Goal: Transaction & Acquisition: Download file/media

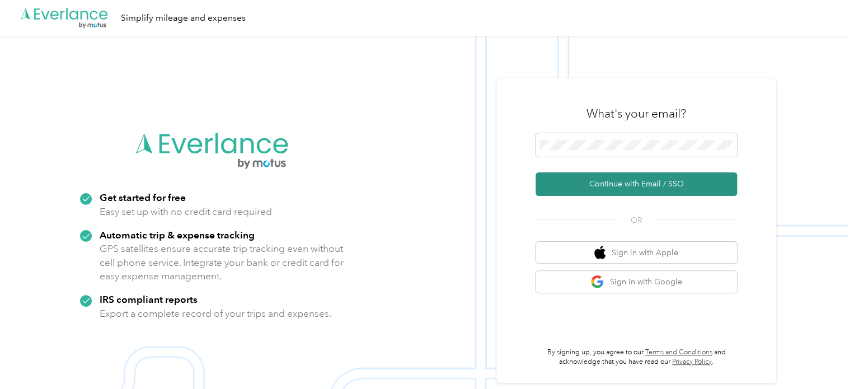
click at [649, 179] on button "Continue with Email / SSO" at bounding box center [637, 184] width 202 height 24
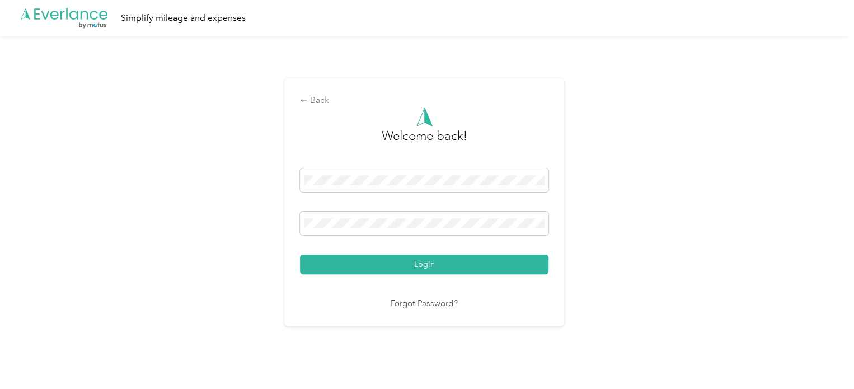
click at [397, 273] on button "Login" at bounding box center [424, 265] width 249 height 20
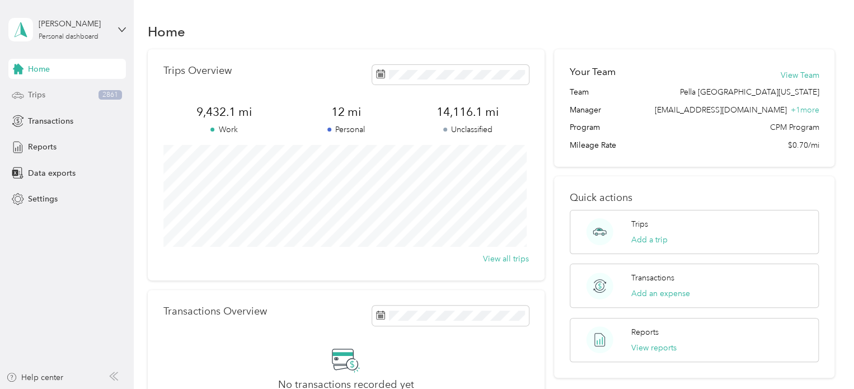
click at [46, 96] on div "Trips 2861" at bounding box center [67, 95] width 118 height 20
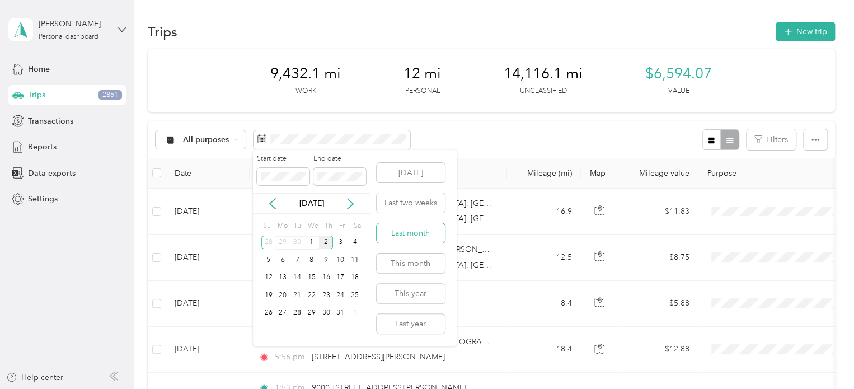
click at [417, 232] on button "Last month" at bounding box center [411, 233] width 68 height 20
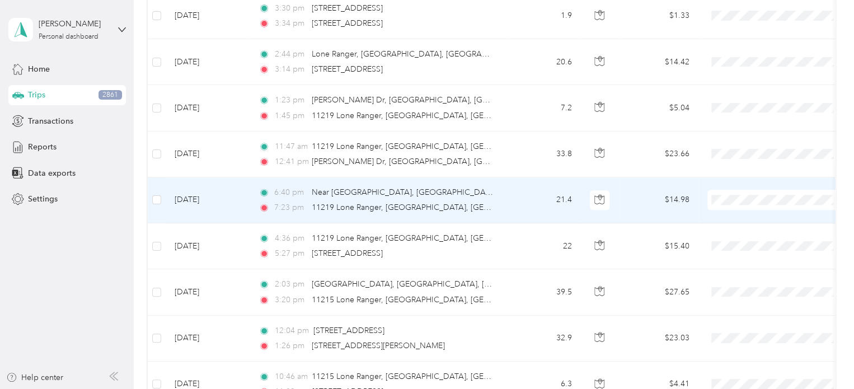
scroll to position [646, 0]
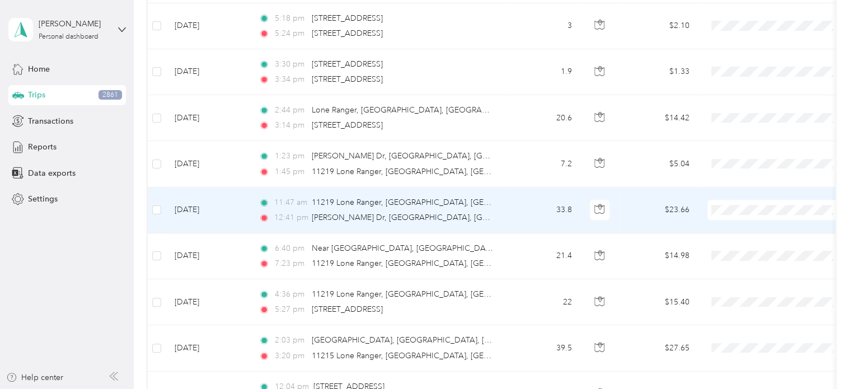
click at [526, 218] on td "33.8" at bounding box center [544, 211] width 74 height 46
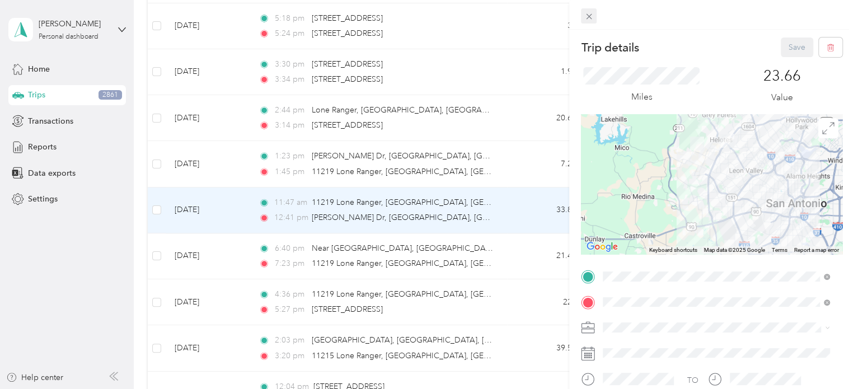
click at [588, 20] on icon at bounding box center [589, 17] width 10 height 10
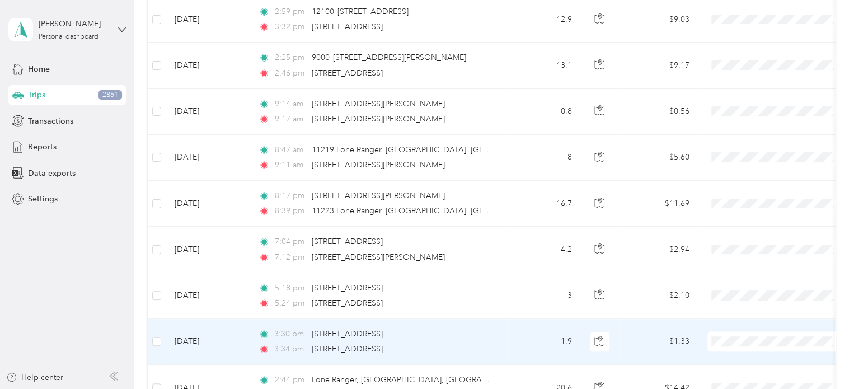
scroll to position [366, 0]
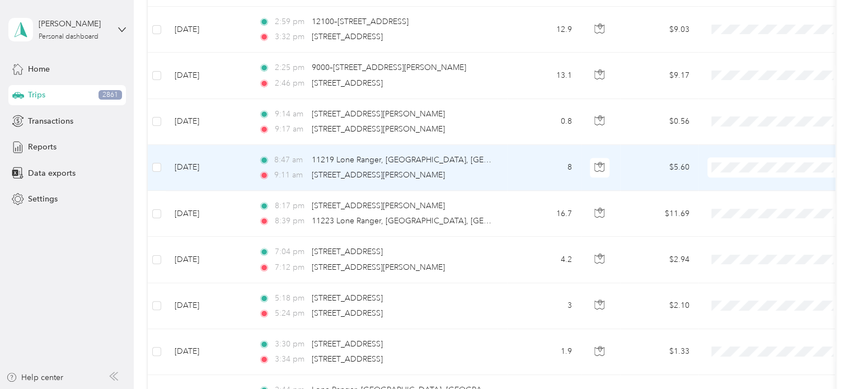
click at [523, 178] on td "8" at bounding box center [544, 168] width 74 height 46
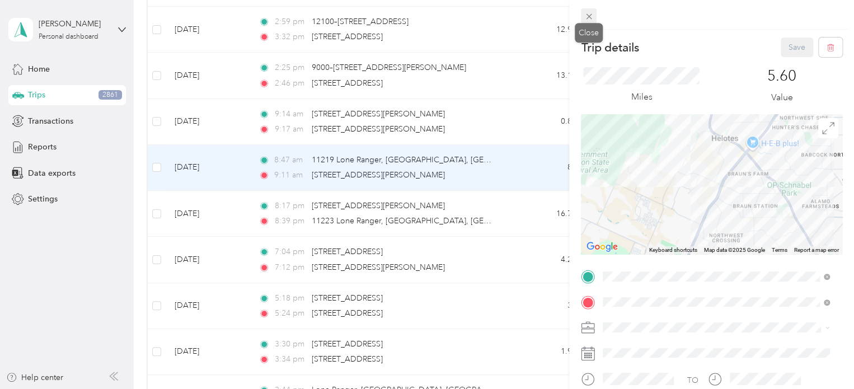
click at [588, 19] on icon at bounding box center [589, 17] width 10 height 10
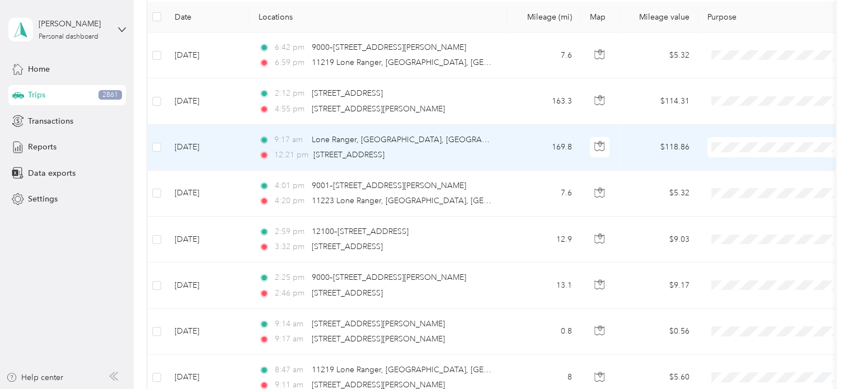
scroll to position [142, 0]
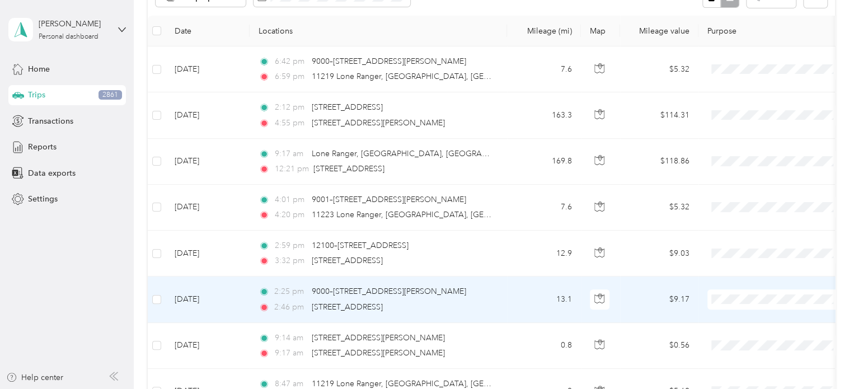
click at [769, 257] on span "Customer Meeting" at bounding box center [787, 258] width 104 height 12
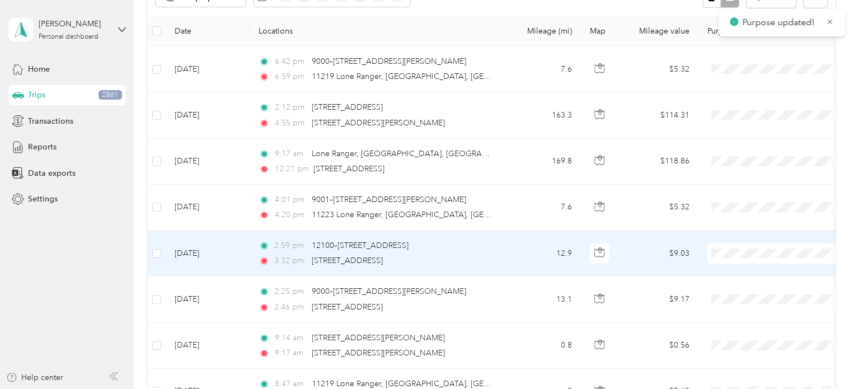
click at [761, 211] on span "Customer Meeting" at bounding box center [787, 207] width 104 height 12
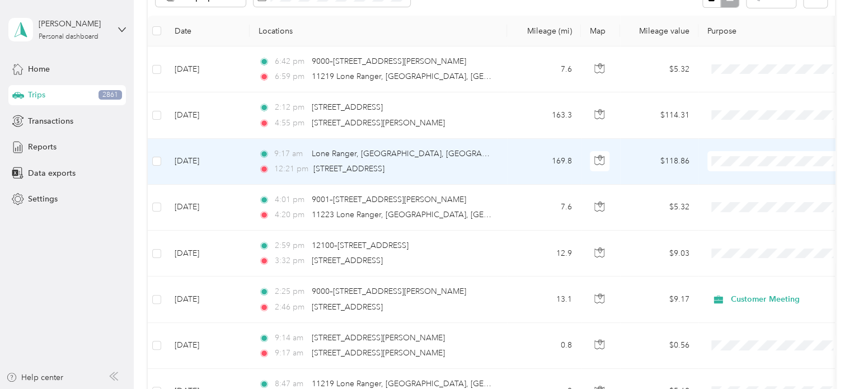
click at [782, 298] on span "Customer Meeting" at bounding box center [787, 296] width 104 height 12
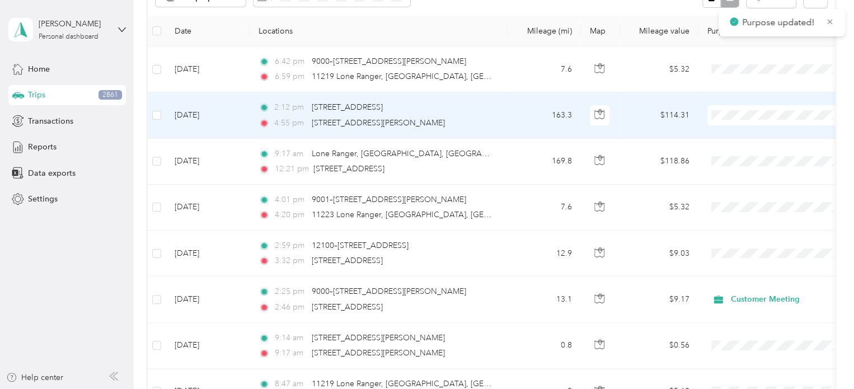
click at [756, 250] on span "Customer Meeting" at bounding box center [787, 253] width 104 height 12
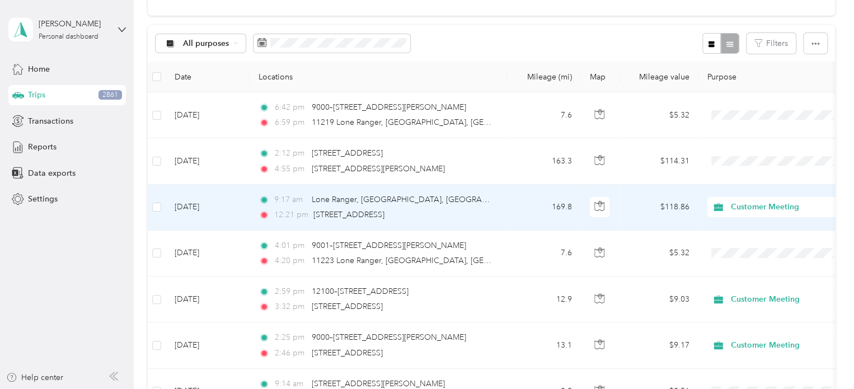
scroll to position [86, 0]
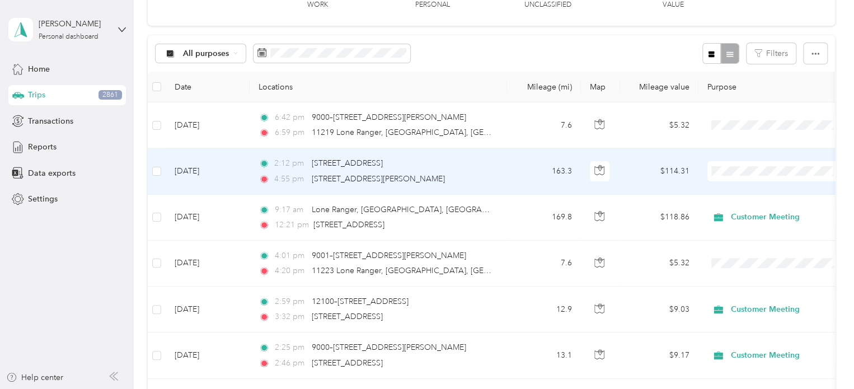
click at [756, 306] on span "Customer Meeting" at bounding box center [787, 309] width 104 height 12
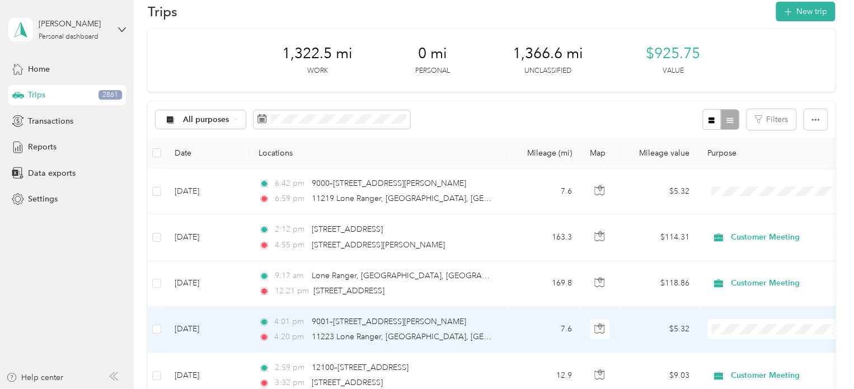
scroll to position [0, 0]
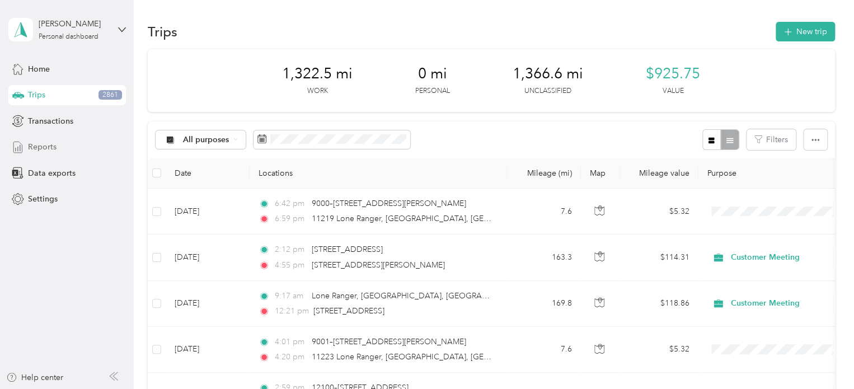
click at [57, 149] on div "Reports" at bounding box center [67, 147] width 118 height 20
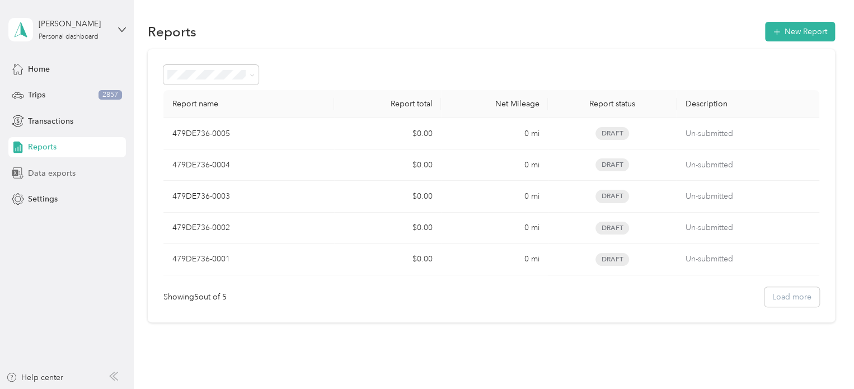
click at [36, 171] on span "Data exports" at bounding box center [52, 173] width 48 height 12
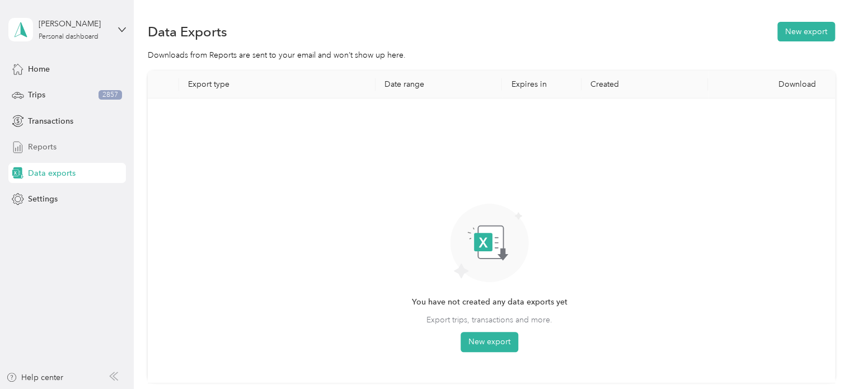
click at [51, 152] on span "Reports" at bounding box center [42, 147] width 29 height 12
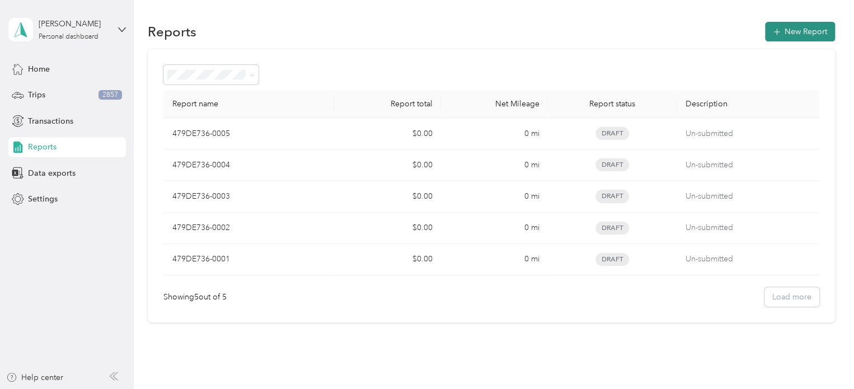
click at [785, 34] on button "New Report" at bounding box center [800, 32] width 70 height 20
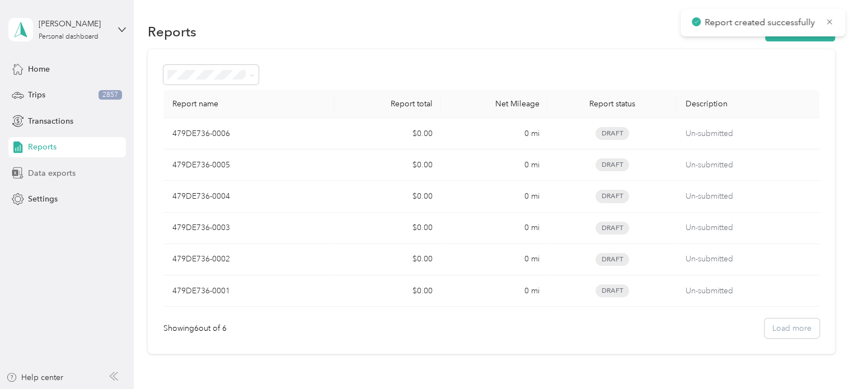
click at [62, 175] on span "Data exports" at bounding box center [52, 173] width 48 height 12
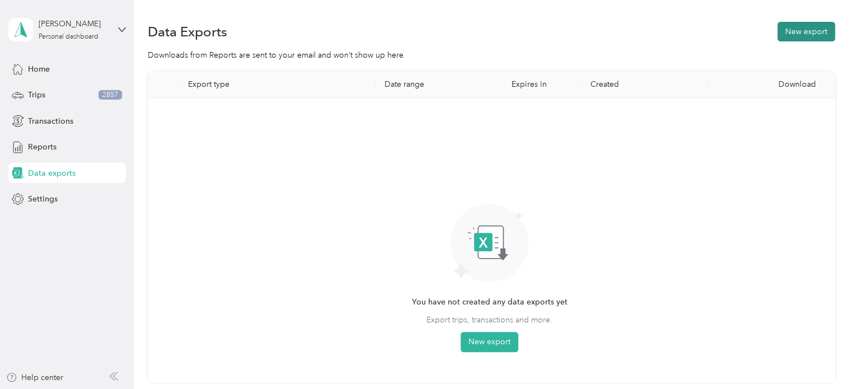
click at [805, 35] on button "New export" at bounding box center [806, 32] width 58 height 20
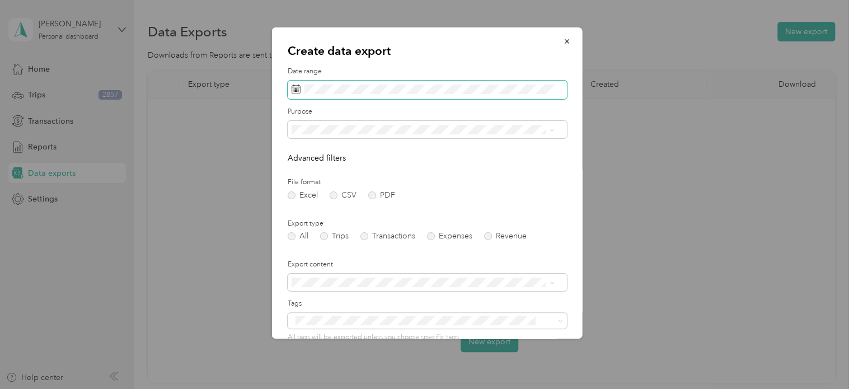
click at [421, 95] on span at bounding box center [427, 90] width 279 height 19
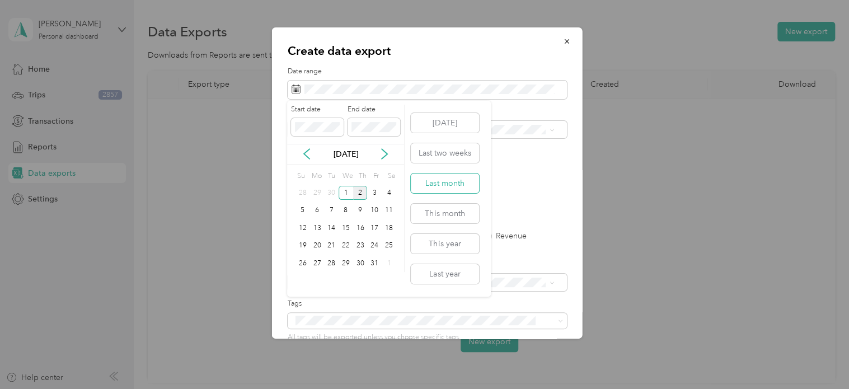
click at [460, 188] on button "Last month" at bounding box center [445, 184] width 68 height 20
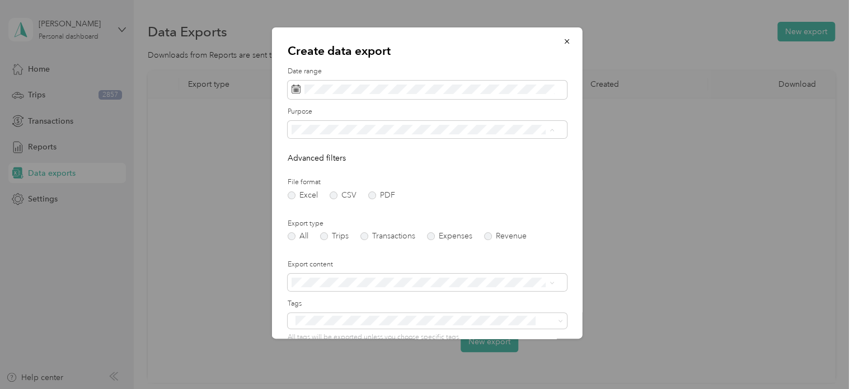
click at [347, 289] on li "Customer Meeting" at bounding box center [422, 287] width 271 height 20
drag, startPoint x: 375, startPoint y: 202, endPoint x: 363, endPoint y: 189, distance: 17.4
click at [369, 198] on form "Date range Purpose Advanced filters File format Excel CSV PDF Export type All T…" at bounding box center [427, 243] width 279 height 352
click at [363, 189] on div "File format Excel CSV PDF" at bounding box center [427, 188] width 279 height 22
click at [371, 195] on label "PDF" at bounding box center [381, 195] width 27 height 8
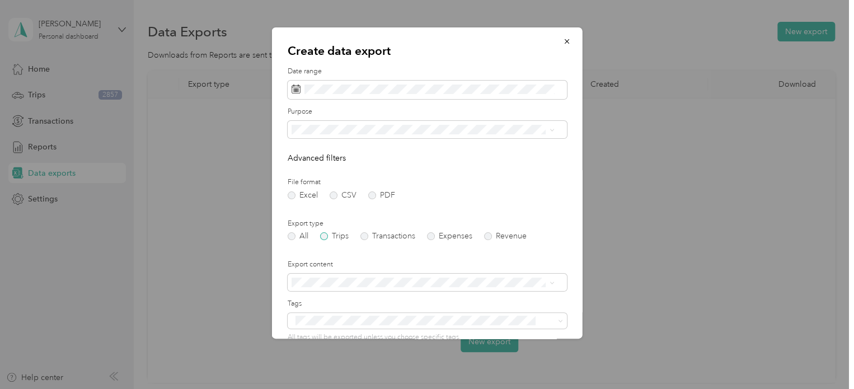
click at [327, 236] on label "Trips" at bounding box center [334, 236] width 29 height 8
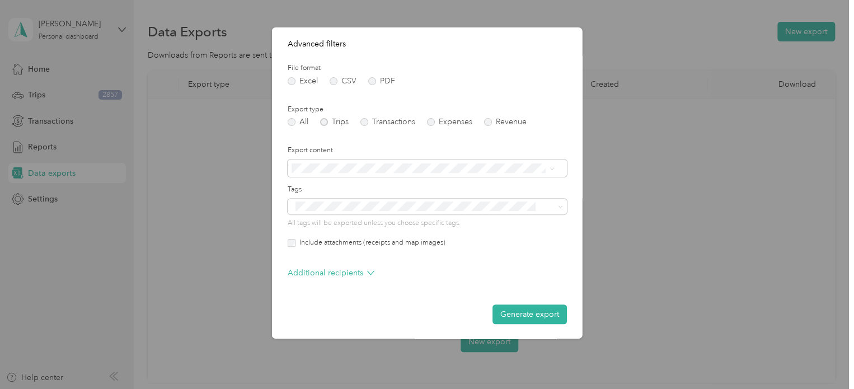
scroll to position [115, 0]
click at [516, 315] on button "Generate export" at bounding box center [530, 313] width 74 height 20
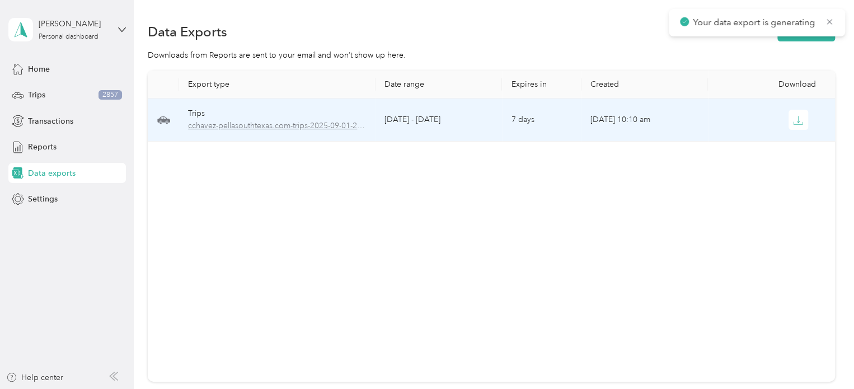
click at [240, 123] on span "cchavez-pellasouthtexas.com-trips-2025-09-01-2025-09-30.pdf" at bounding box center [277, 126] width 179 height 12
click at [272, 128] on span "cchavez-pellasouthtexas.com-trips-2025-09-01-2025-09-30.pdf" at bounding box center [277, 126] width 179 height 12
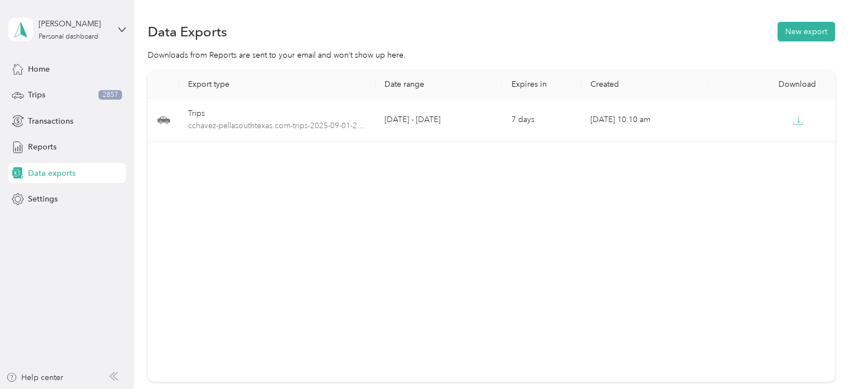
click at [493, 287] on div "Export type Date range Expires in Created Download Trips cchavez-pellasouthtexa…" at bounding box center [491, 226] width 687 height 311
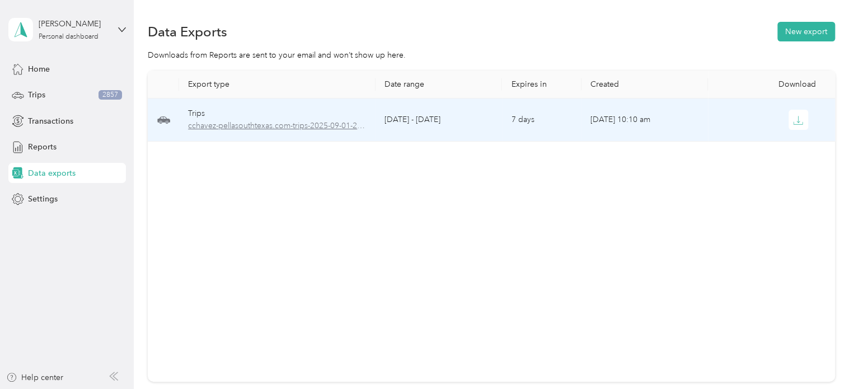
click at [330, 129] on span "cchavez-pellasouthtexas.com-trips-2025-09-01-2025-09-30.pdf" at bounding box center [277, 126] width 179 height 12
click at [325, 130] on span "cchavez-pellasouthtexas.com-trips-2025-09-01-2025-09-30.pdf" at bounding box center [277, 126] width 179 height 12
click at [276, 115] on div "Trips" at bounding box center [277, 113] width 179 height 12
click at [273, 127] on span "cchavez-pellasouthtexas.com-trips-2025-09-01-2025-09-30.pdf" at bounding box center [277, 126] width 179 height 12
click at [784, 121] on div at bounding box center [771, 120] width 109 height 20
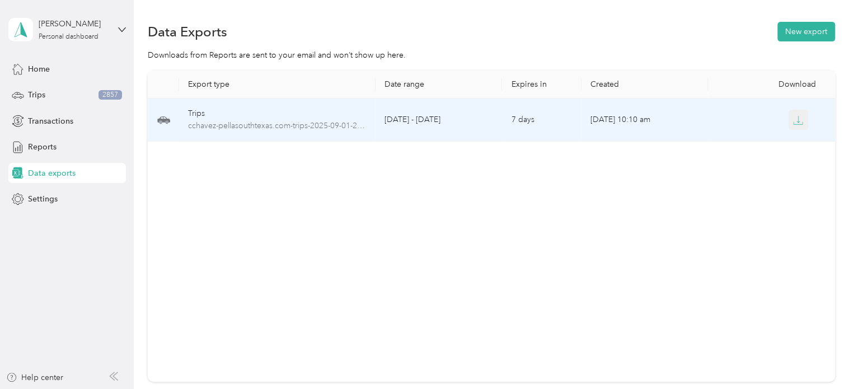
click at [797, 119] on icon "button" at bounding box center [798, 120] width 10 height 10
drag, startPoint x: 282, startPoint y: 125, endPoint x: 245, endPoint y: 354, distance: 231.8
click at [245, 354] on div "Export type Date range Expires in Created Download Trips cchavez-pellasouthtexa…" at bounding box center [491, 226] width 687 height 311
click at [305, 126] on span "cchavez-pellasouthtexas.com-trips-2025-09-01-2025-09-30.pdf" at bounding box center [277, 126] width 179 height 12
click at [797, 124] on icon "button" at bounding box center [798, 120] width 10 height 10
